Goal: Browse casually

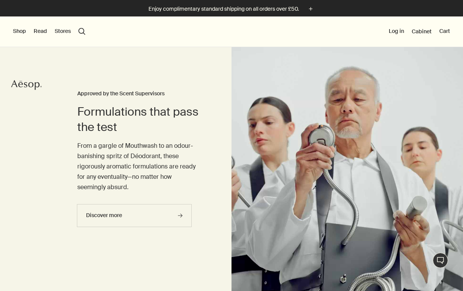
click at [18, 33] on button "Shop" at bounding box center [19, 32] width 13 height 8
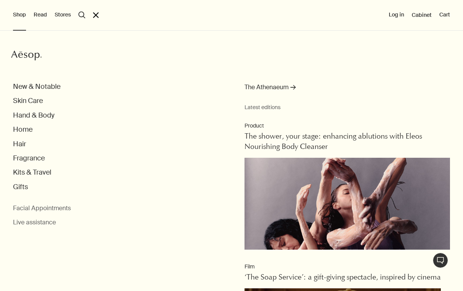
click at [21, 117] on button "Hand & Body" at bounding box center [33, 115] width 41 height 9
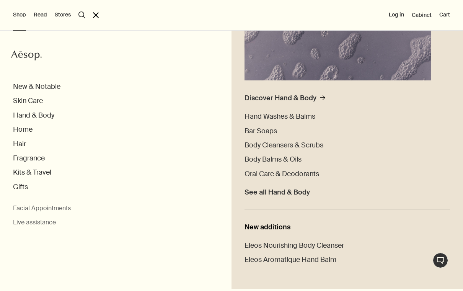
scroll to position [149, 0]
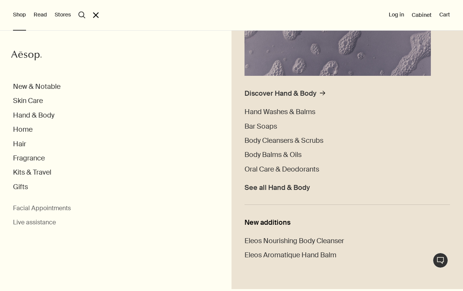
click at [309, 112] on span "Hand Washes & Balms" at bounding box center [280, 111] width 71 height 9
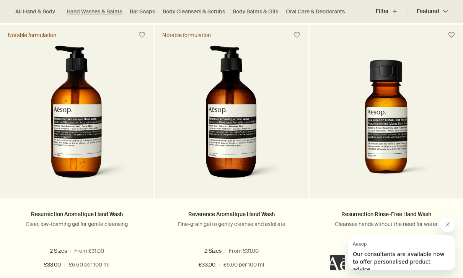
scroll to position [499, 0]
click at [66, 130] on img at bounding box center [77, 117] width 114 height 142
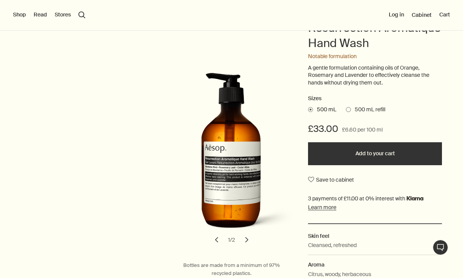
scroll to position [77, 0]
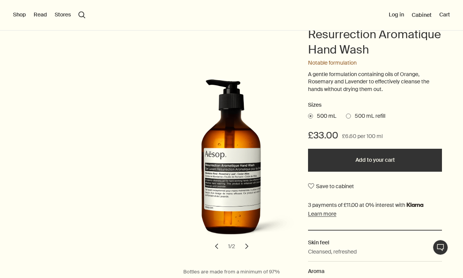
click at [346, 116] on label "500 mL refill" at bounding box center [365, 117] width 39 height 8
click at [346, 116] on input "500 mL refill" at bounding box center [346, 115] width 0 height 5
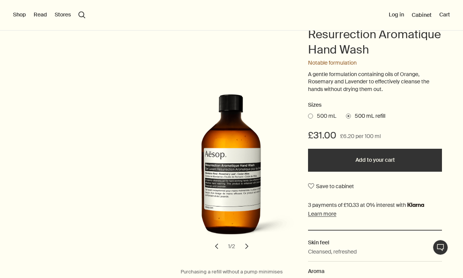
click at [398, 157] on button "Add to your cart" at bounding box center [375, 160] width 134 height 23
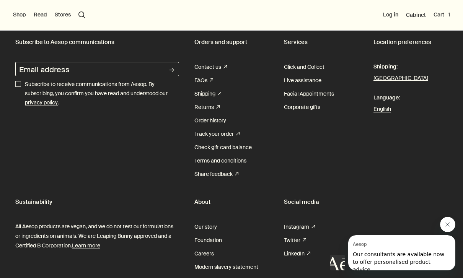
scroll to position [1113, 0]
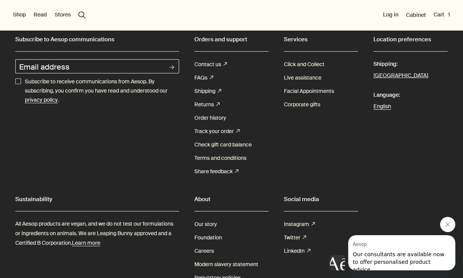
click at [203, 98] on link "Shipping rightUpArrow" at bounding box center [207, 91] width 27 height 13
click at [444, 16] on button "Cart 1" at bounding box center [442, 15] width 16 height 8
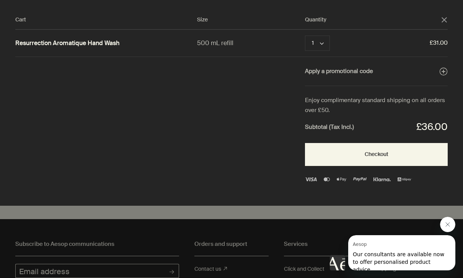
click at [323, 44] on icon "chevron" at bounding box center [322, 44] width 4 height 4
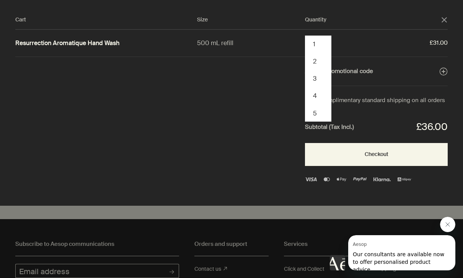
click at [323, 63] on button "2" at bounding box center [318, 61] width 25 height 17
